Goal: Task Accomplishment & Management: Manage account settings

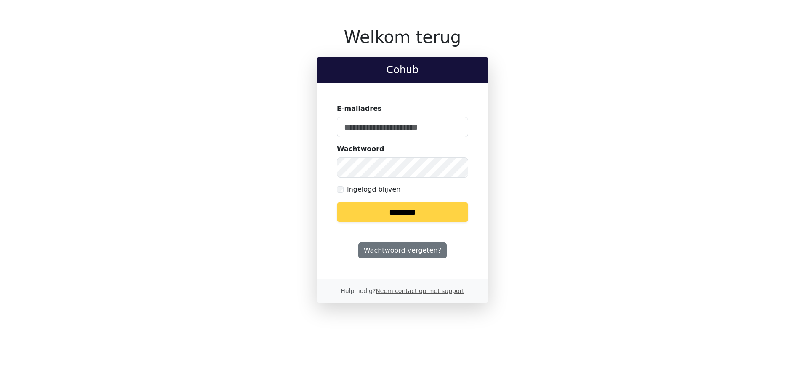
click at [457, 125] on keeper-lock "Open Keeper Popup" at bounding box center [456, 127] width 10 height 10
click at [393, 125] on input "E-mailadres" at bounding box center [402, 127] width 131 height 20
click at [454, 125] on keeper-lock "Open Keeper Popup" at bounding box center [456, 127] width 10 height 10
click at [380, 128] on input "E-mailadres" at bounding box center [402, 127] width 131 height 20
type input "**********"
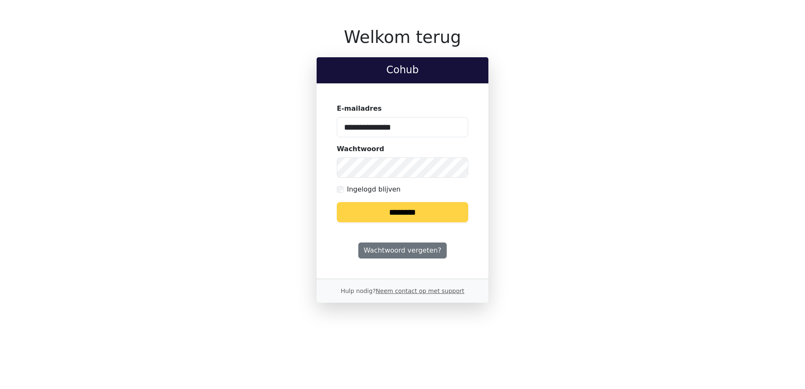
click at [398, 210] on input "********" at bounding box center [402, 212] width 131 height 20
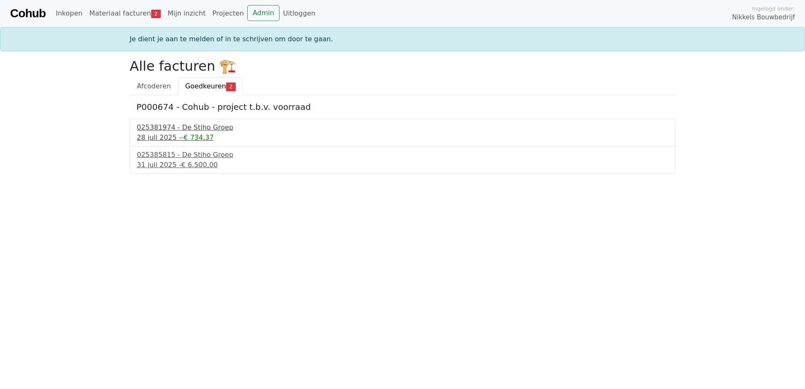
click at [184, 127] on div "025381974 - De Stiho Groep" at bounding box center [402, 127] width 531 height 10
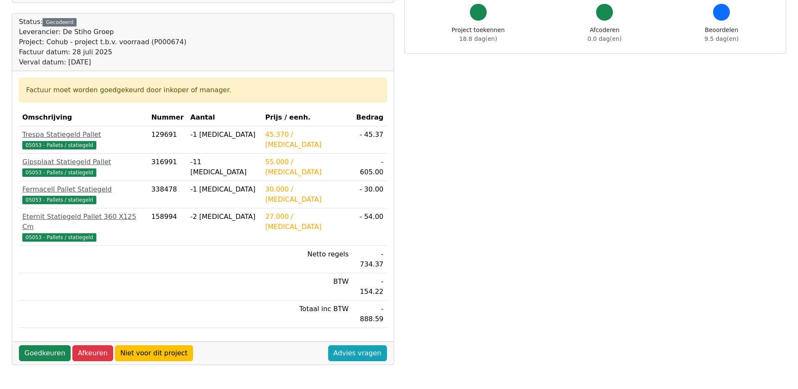
scroll to position [126, 0]
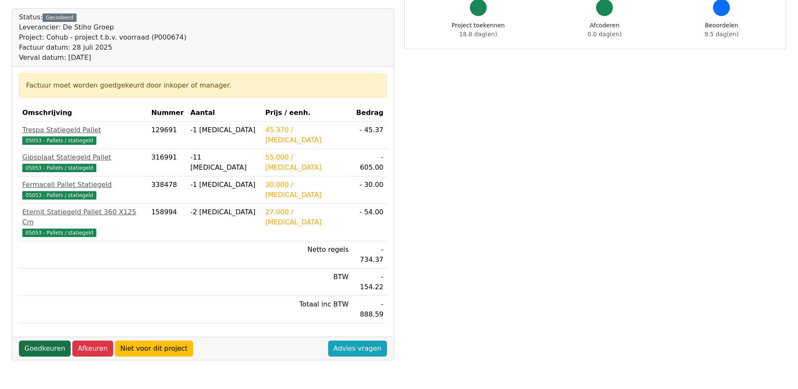
click at [38, 340] on link "Goedkeuren" at bounding box center [45, 348] width 52 height 16
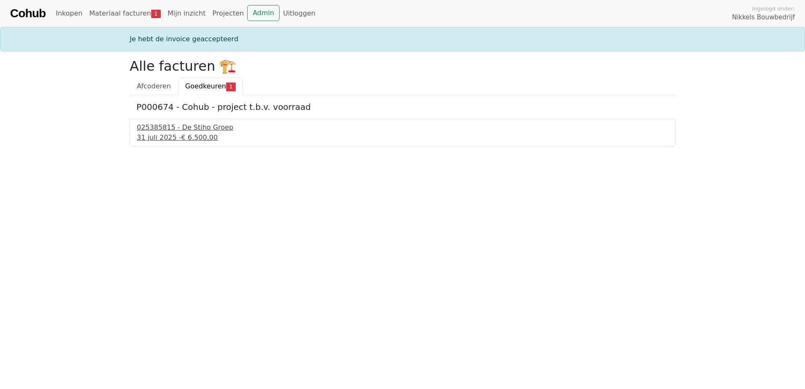
click at [181, 126] on div "025385815 - De Stiho Groep" at bounding box center [402, 127] width 531 height 10
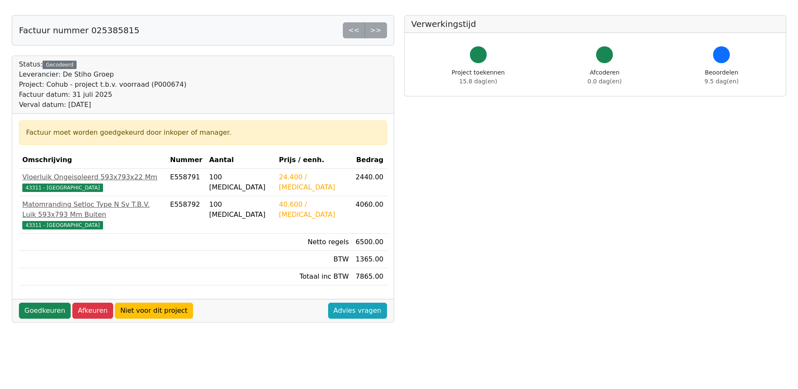
scroll to position [84, 0]
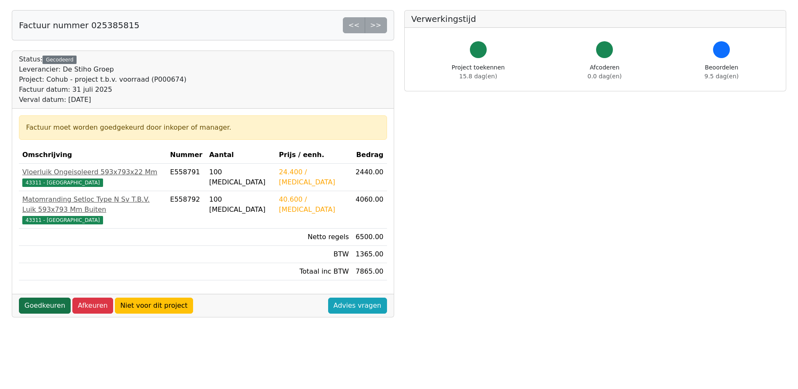
click at [44, 298] on link "Goedkeuren" at bounding box center [45, 306] width 52 height 16
